Goal: Transaction & Acquisition: Obtain resource

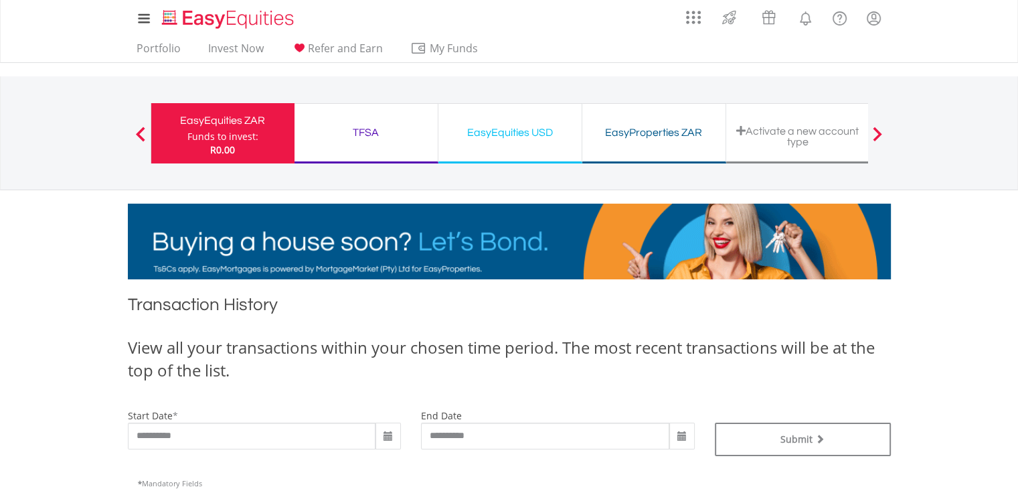
click at [153, 15] on link at bounding box center [144, 18] width 32 height 30
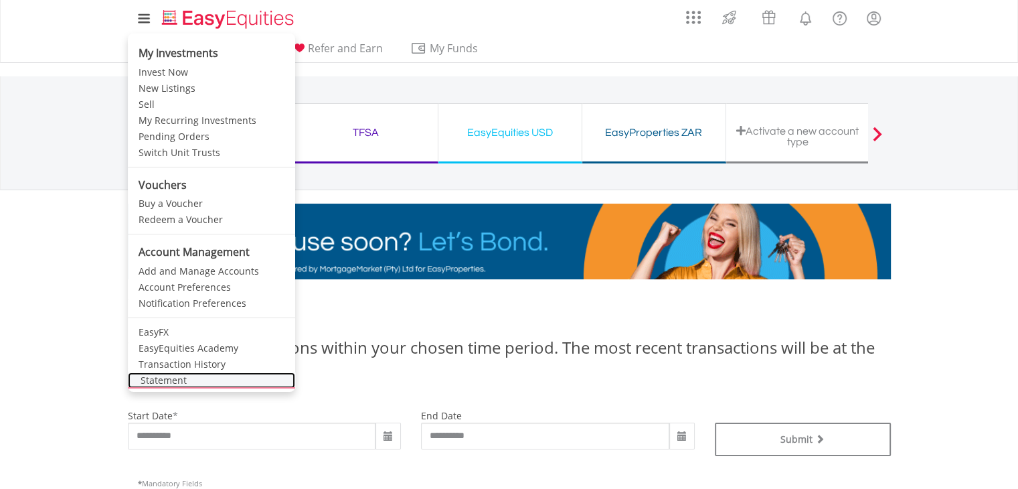
click at [203, 380] on link "Statement" at bounding box center [211, 380] width 167 height 16
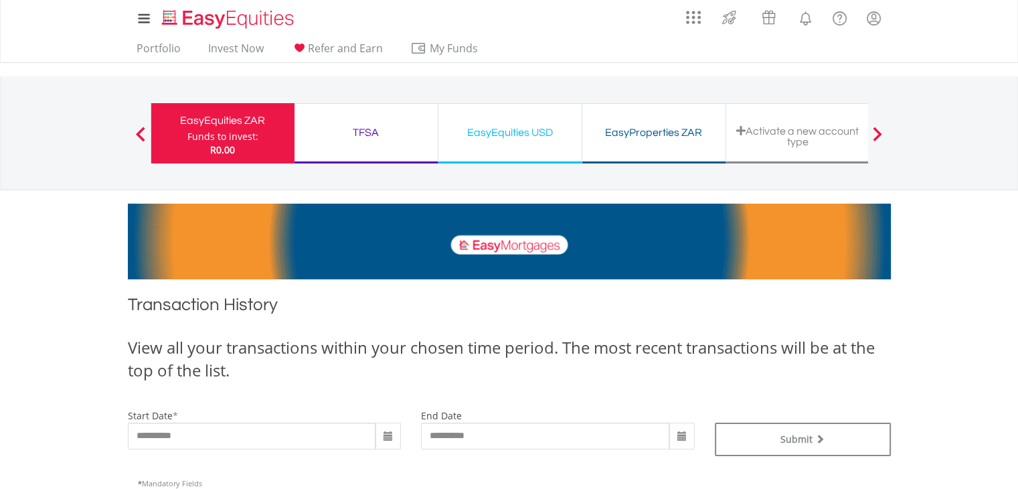
scroll to position [286, 0]
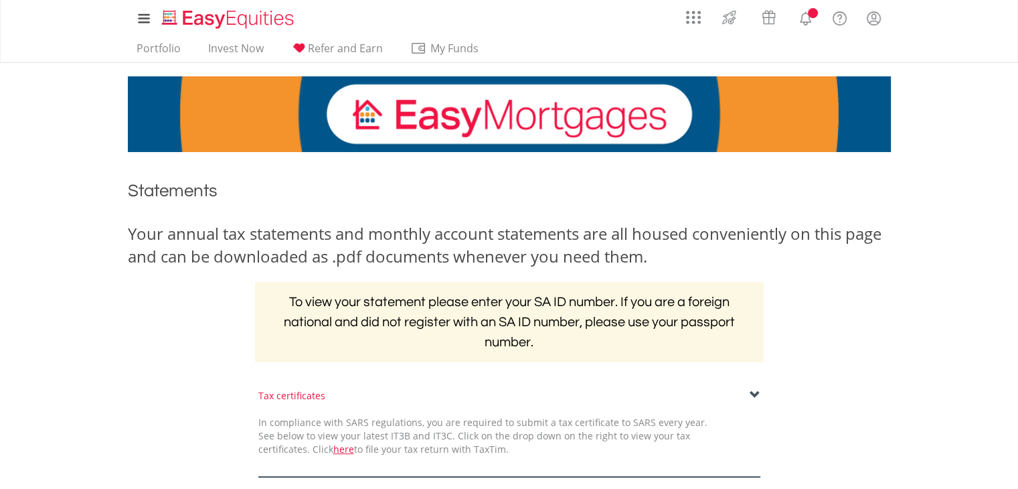
scroll to position [322, 0]
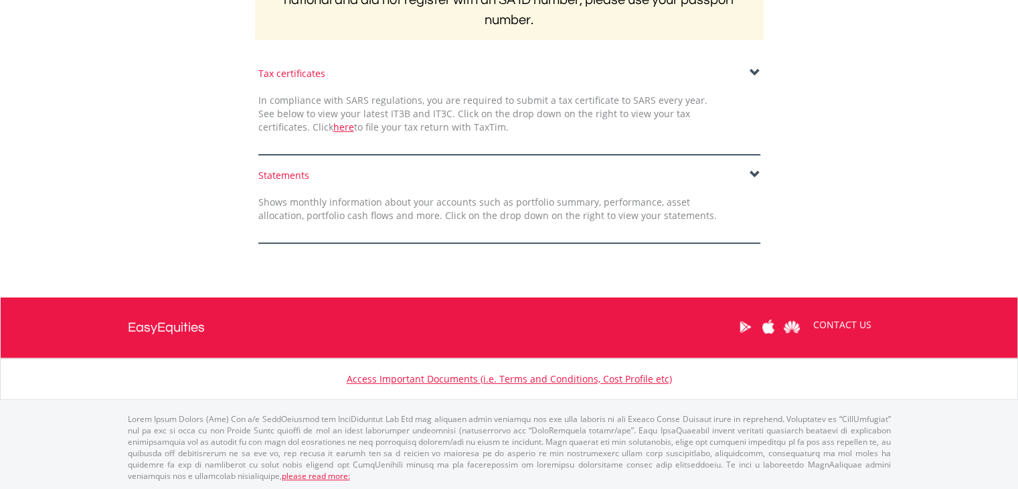
click at [754, 169] on span at bounding box center [755, 174] width 11 height 11
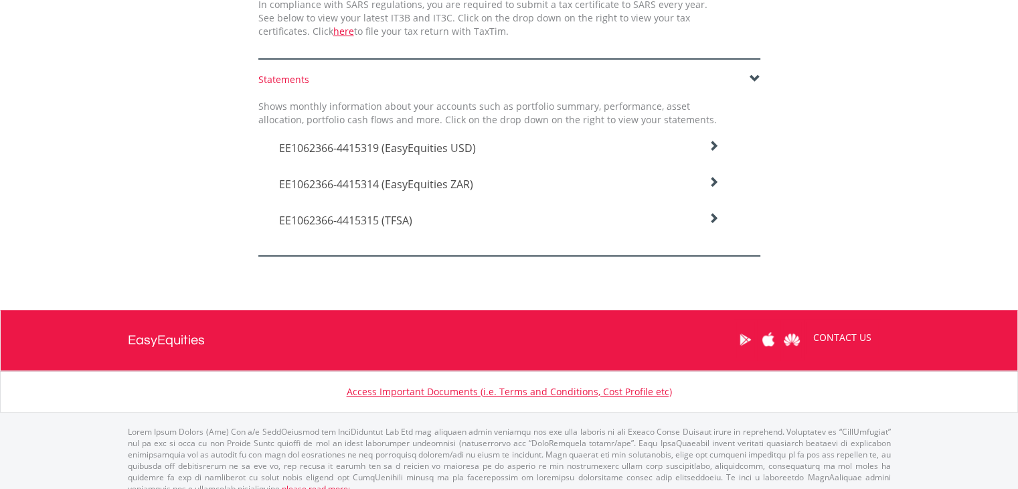
scroll to position [418, 0]
click at [715, 151] on icon at bounding box center [713, 146] width 11 height 11
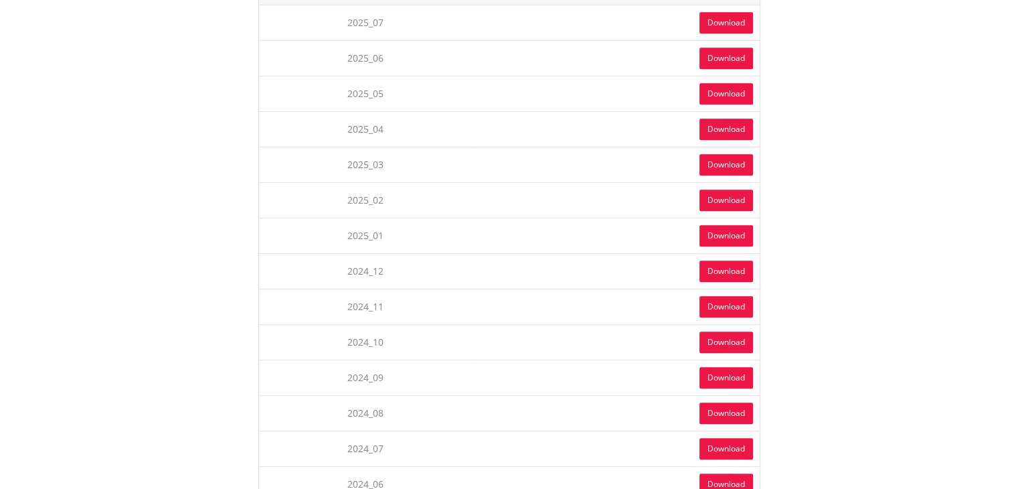
scroll to position [637, 0]
click at [720, 231] on link "Download" at bounding box center [727, 235] width 54 height 21
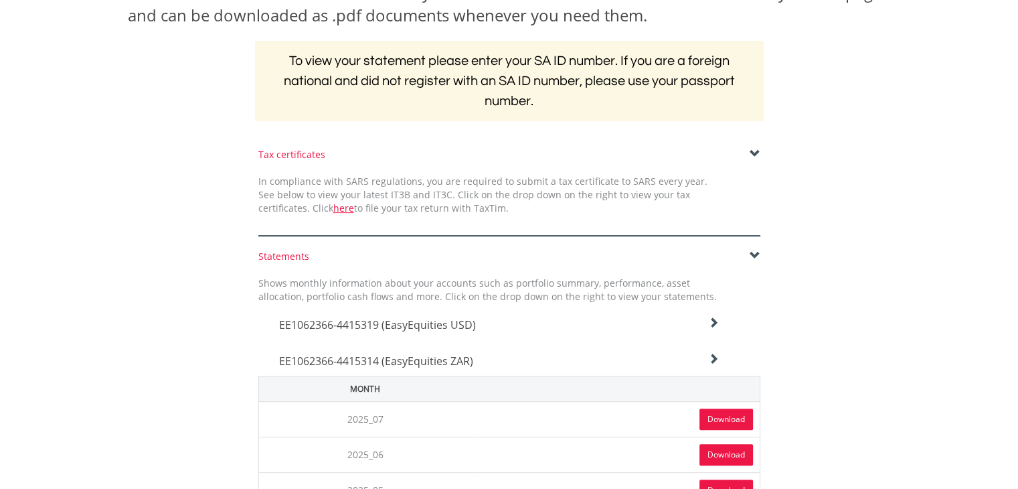
click at [702, 417] on link "Download" at bounding box center [727, 418] width 54 height 21
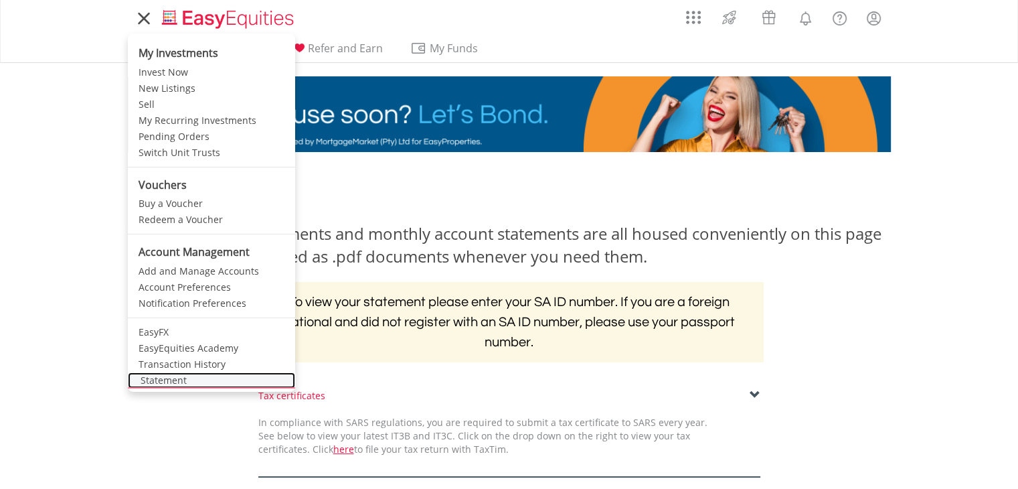
click at [191, 379] on link "Statement" at bounding box center [211, 380] width 167 height 16
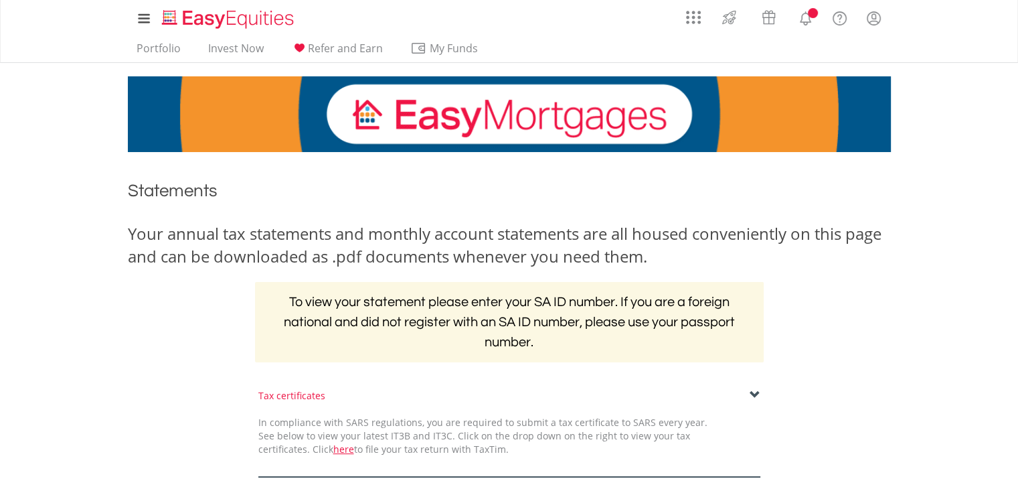
scroll to position [322, 0]
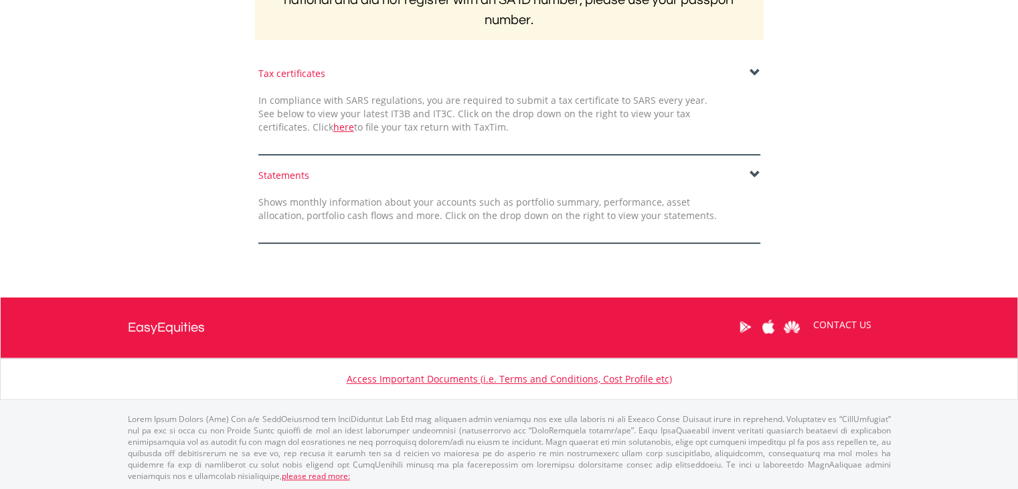
click at [752, 179] on span at bounding box center [755, 174] width 11 height 11
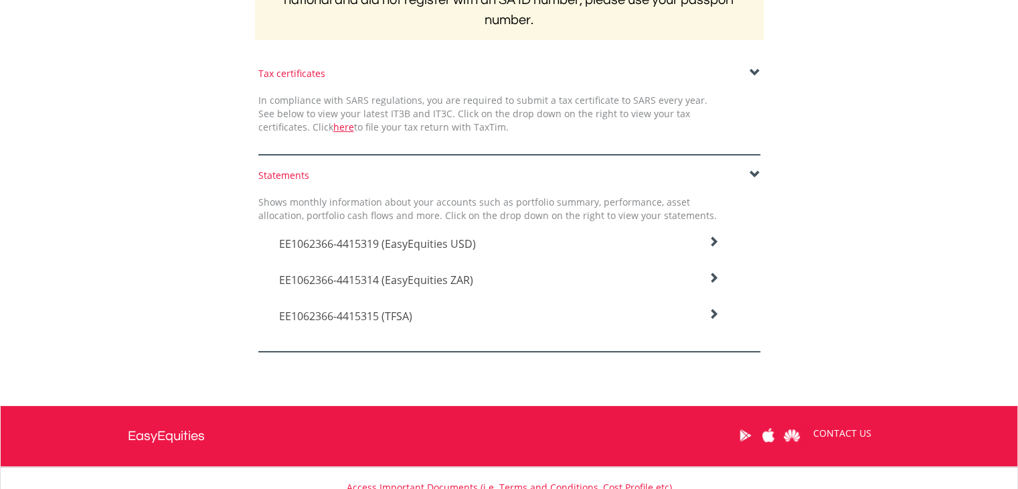
click at [713, 247] on icon at bounding box center [713, 241] width 11 height 11
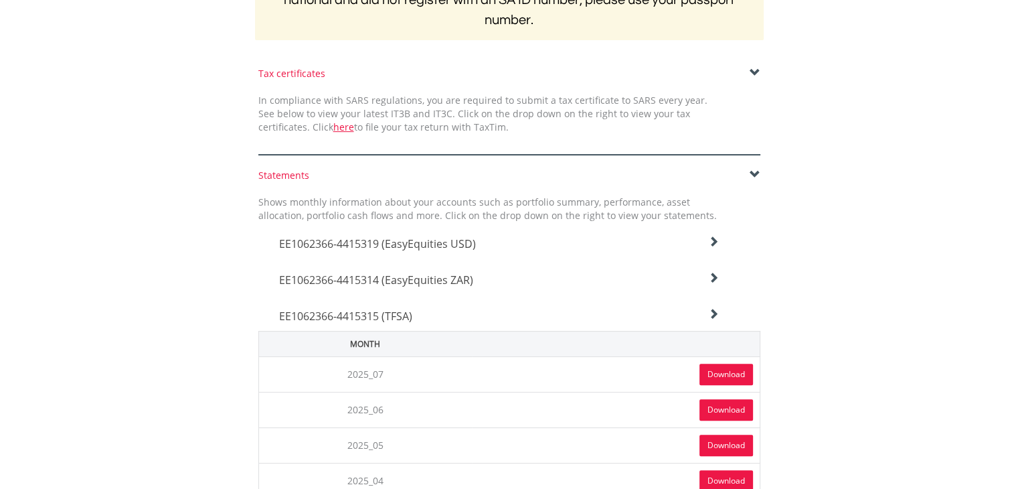
scroll to position [400, 0]
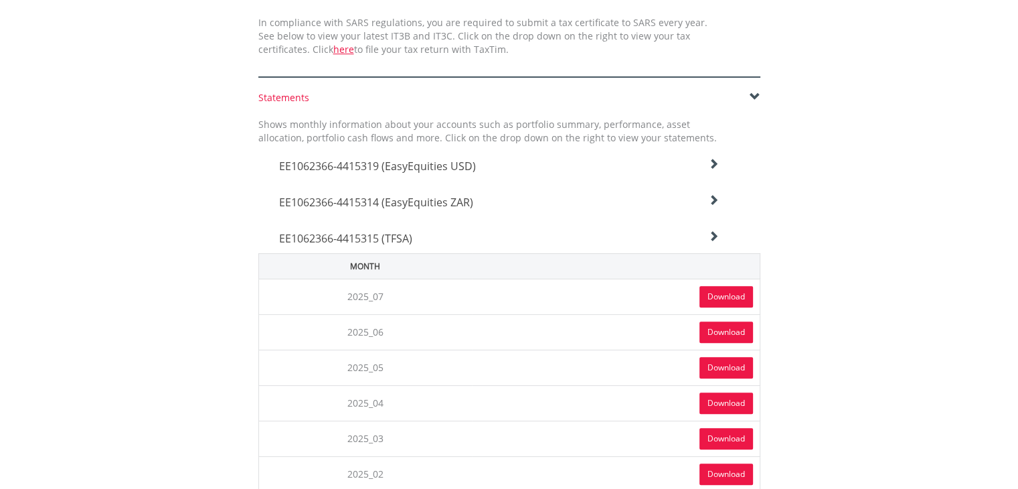
click at [718, 291] on link "Download" at bounding box center [727, 296] width 54 height 21
click at [712, 163] on icon at bounding box center [713, 164] width 11 height 11
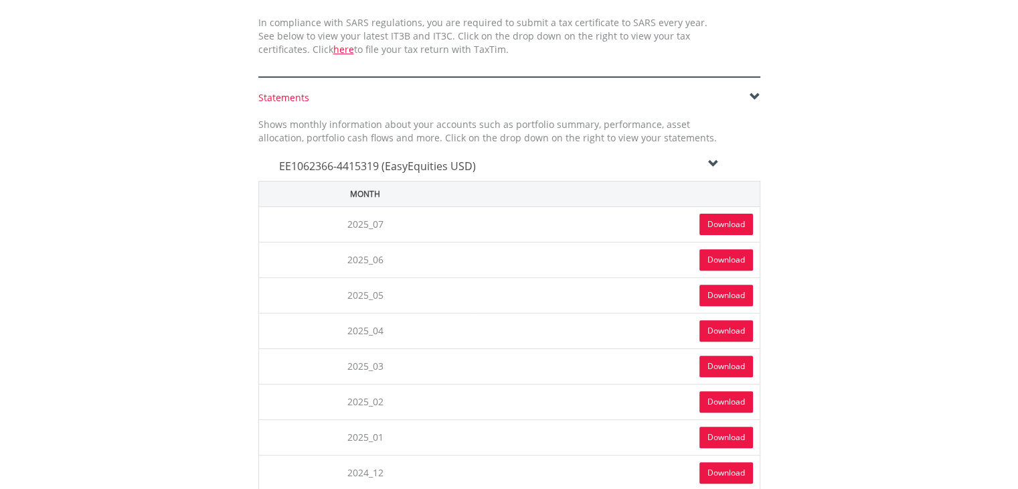
click at [712, 216] on link "Download" at bounding box center [727, 224] width 54 height 21
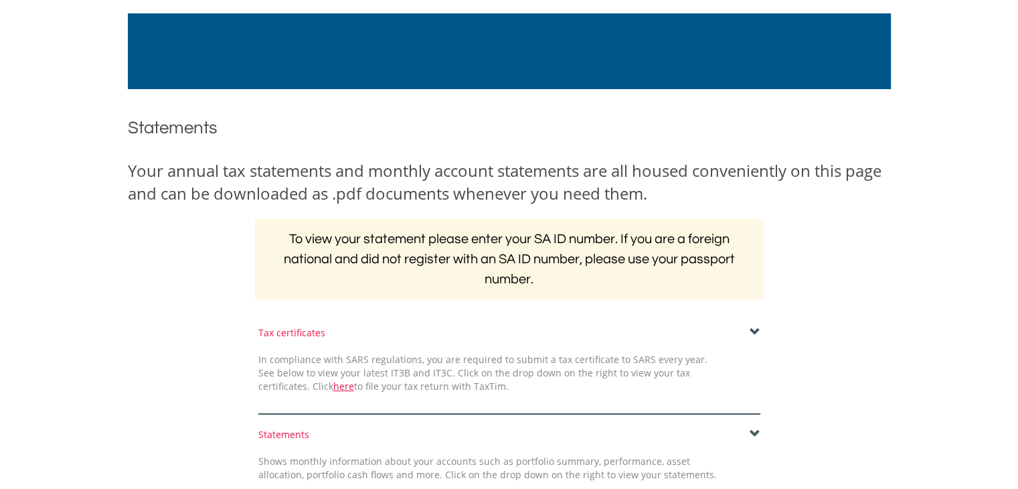
scroll to position [0, 0]
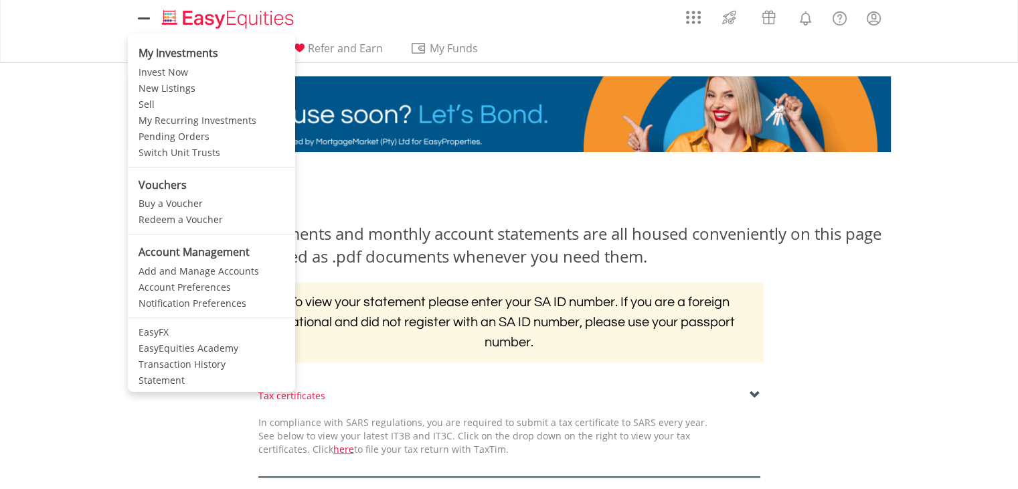
click at [139, 17] on icon at bounding box center [144, 18] width 19 height 17
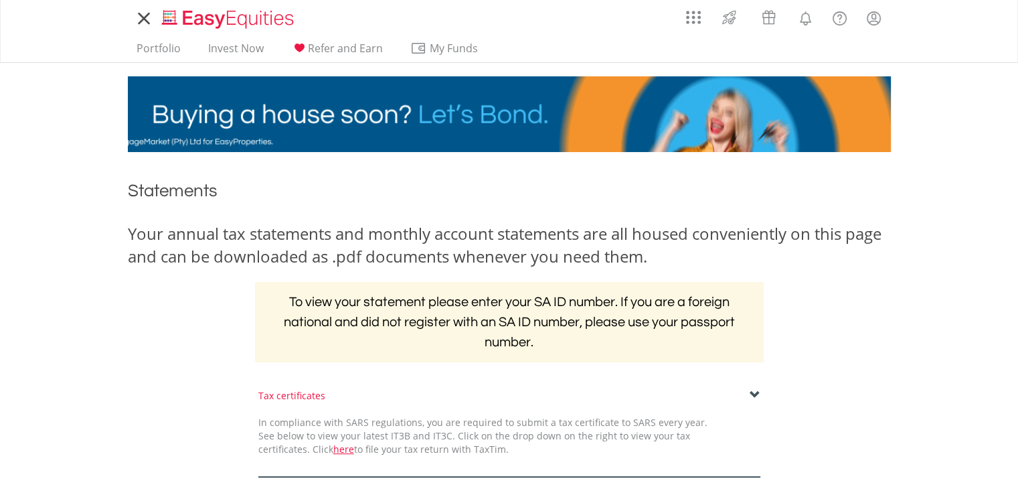
click at [139, 17] on icon at bounding box center [144, 18] width 19 height 17
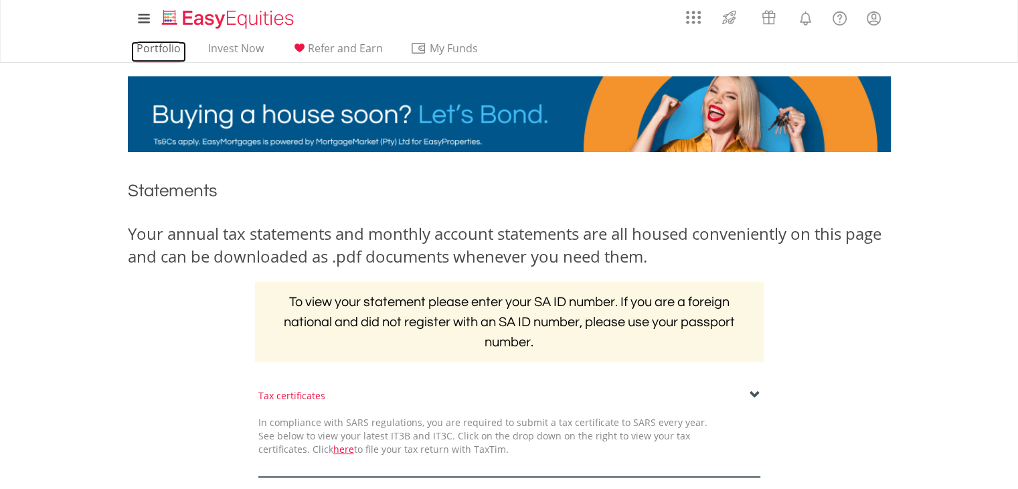
click at [175, 42] on link "Portfolio" at bounding box center [158, 52] width 55 height 21
